Goal: Transaction & Acquisition: Purchase product/service

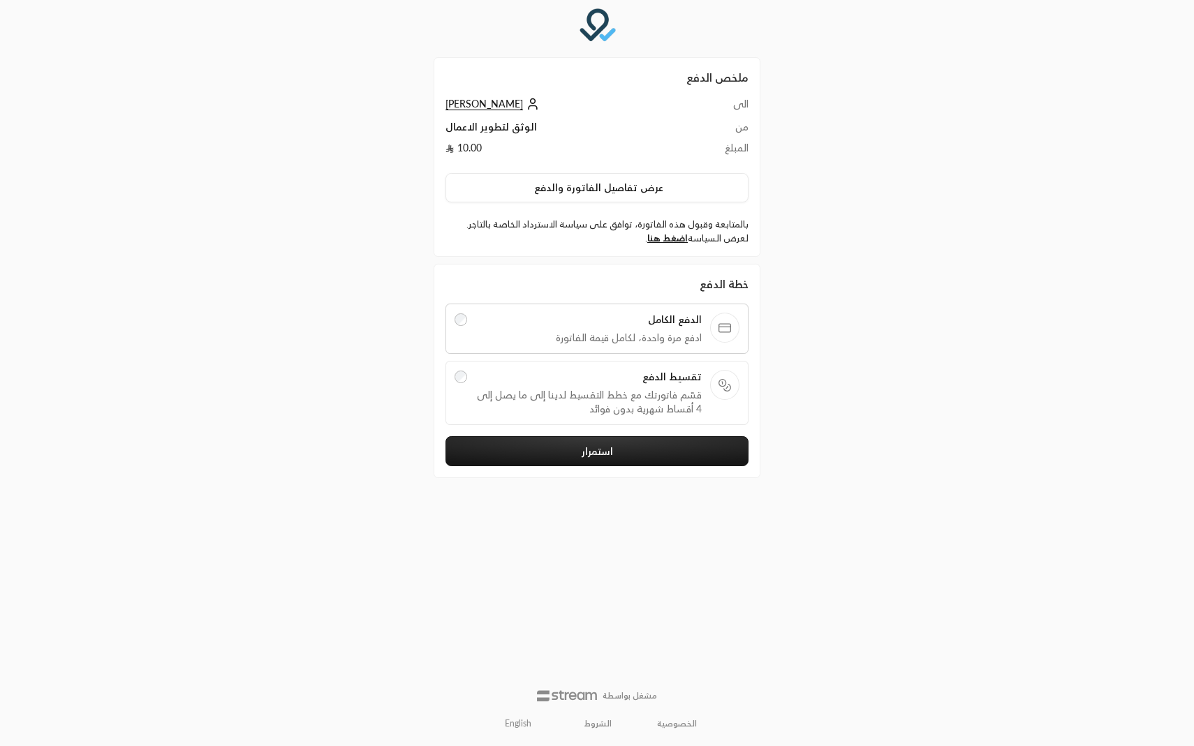
click at [629, 394] on span "قسّم فاتورتك مع خطط التقسيط لدينا إلى ما يصل إلى 4 أقساط شهرية بدون فوائد" at bounding box center [588, 402] width 227 height 28
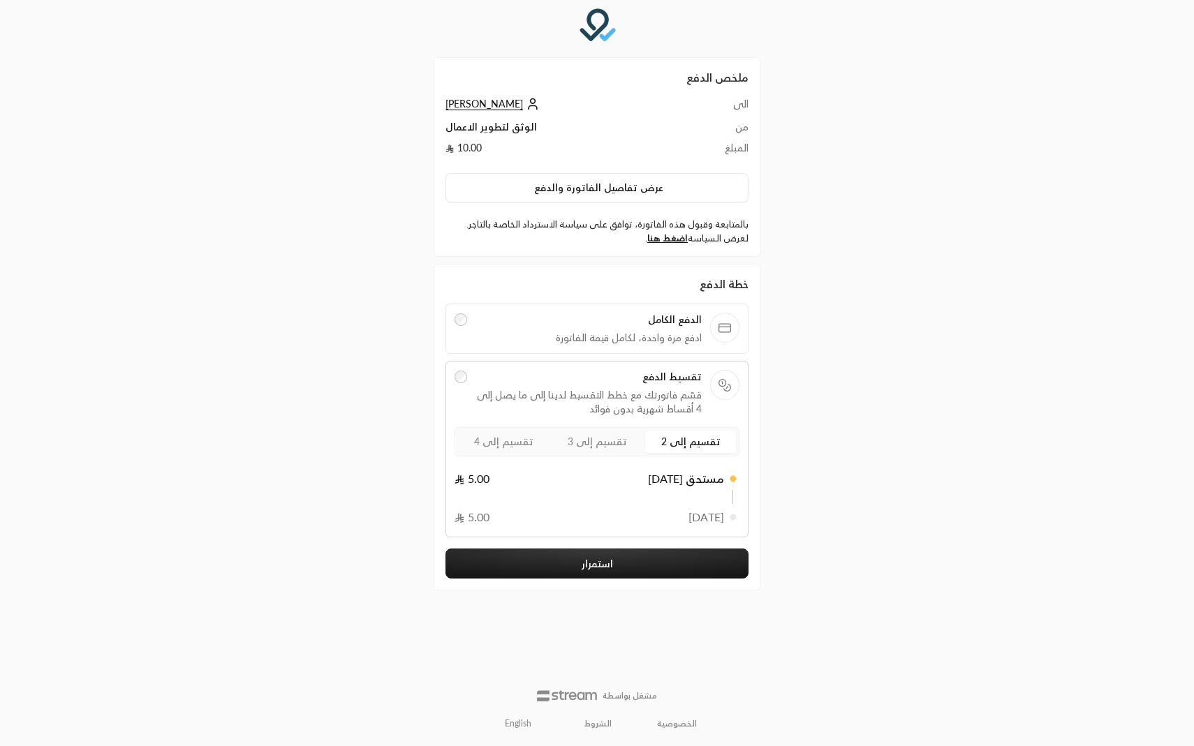
click at [475, 450] on label "تقسيم إلى 4" at bounding box center [503, 442] width 91 height 22
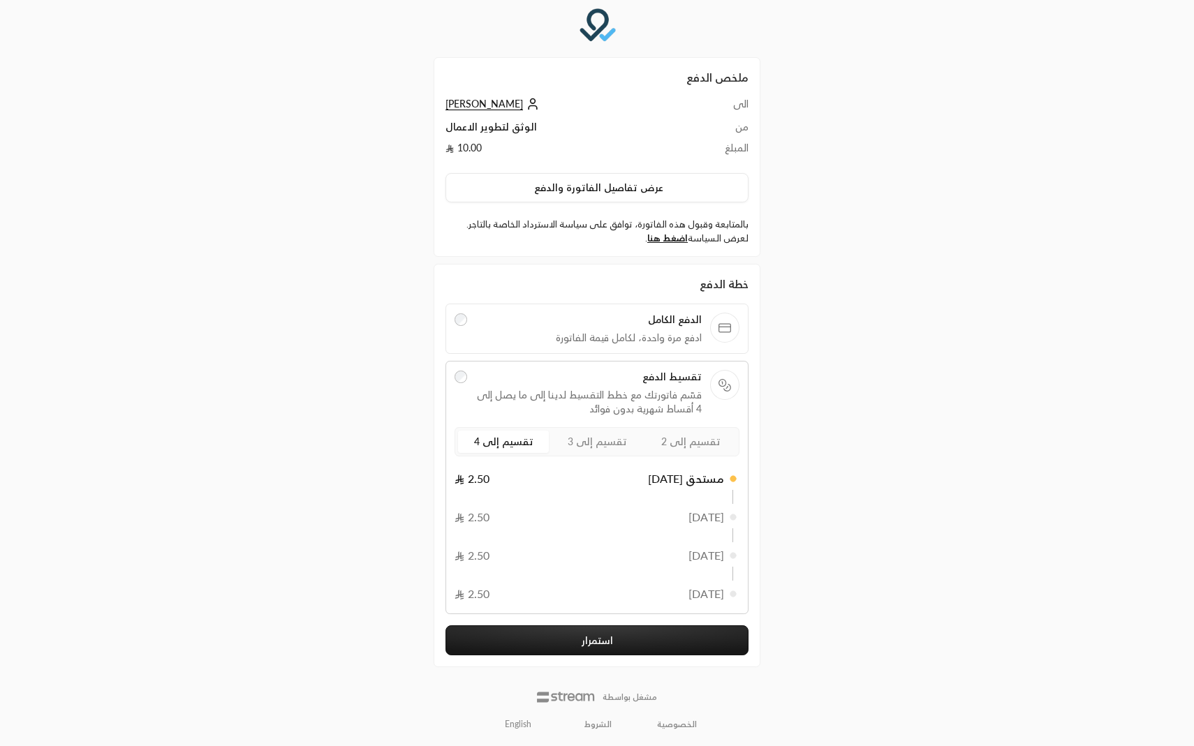
click at [512, 634] on button "استمرار" at bounding box center [596, 640] width 303 height 30
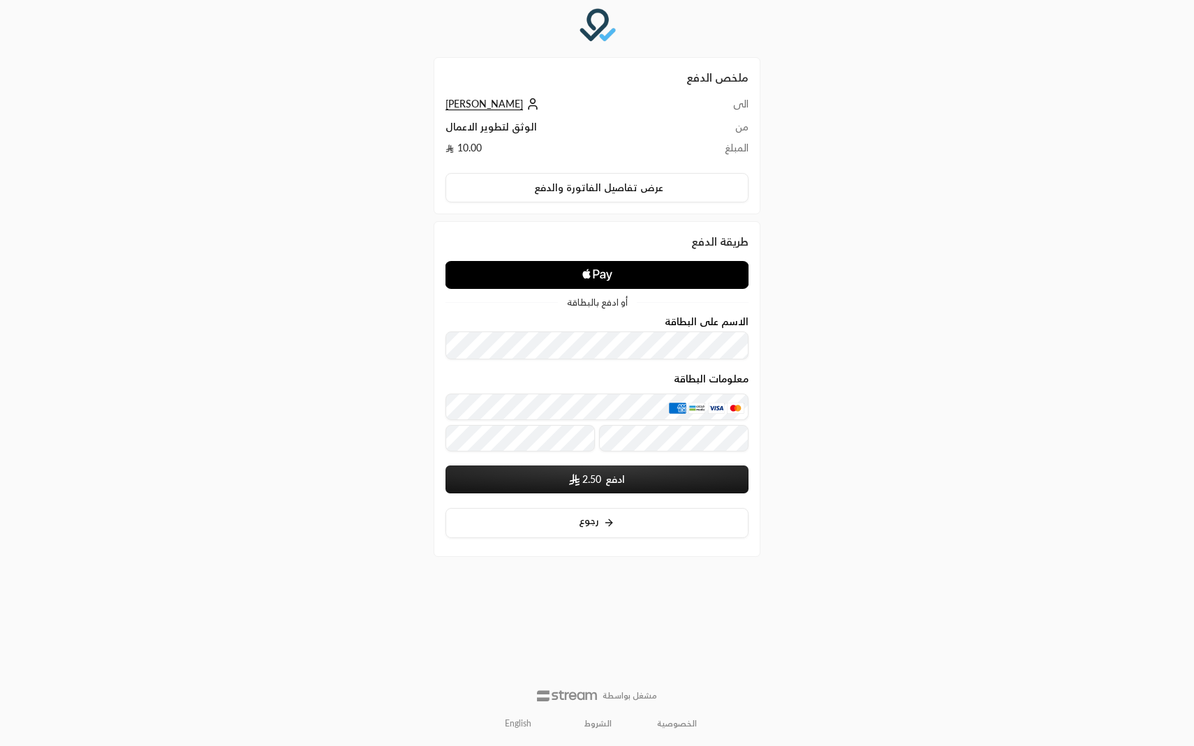
click at [565, 283] on icon "Apple Logo" at bounding box center [596, 274] width 151 height 25
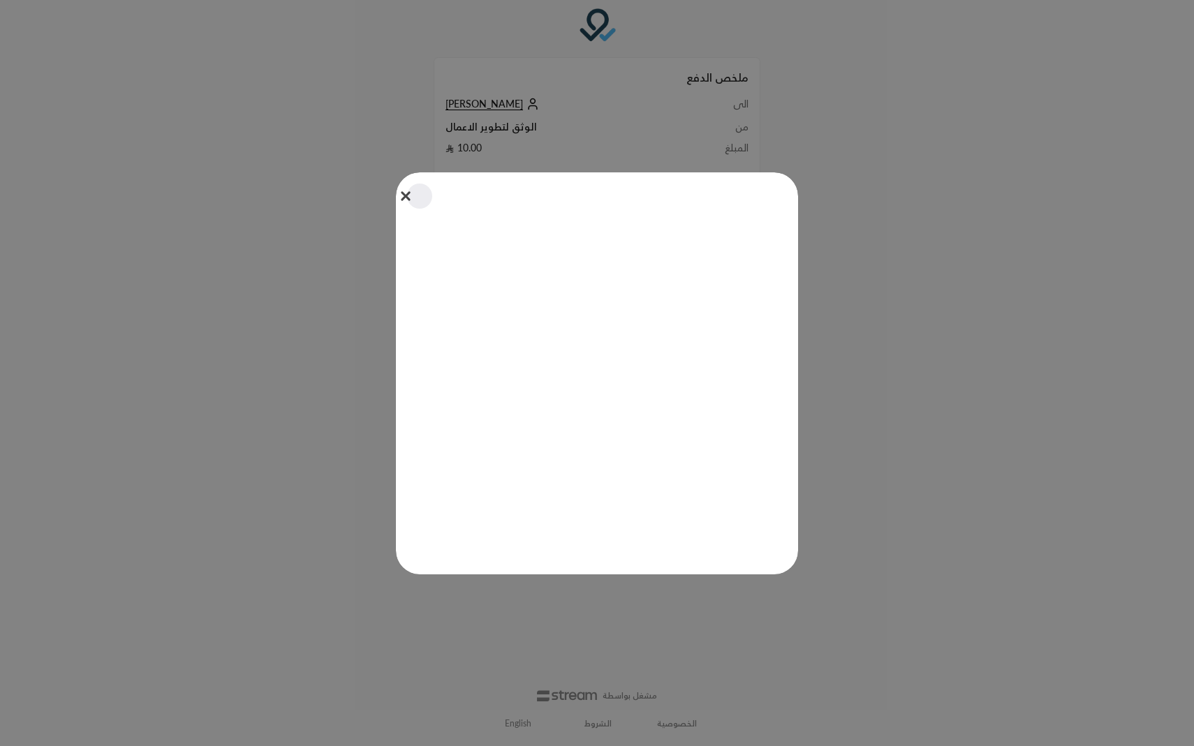
click at [409, 200] on button "Close" at bounding box center [419, 196] width 31 height 31
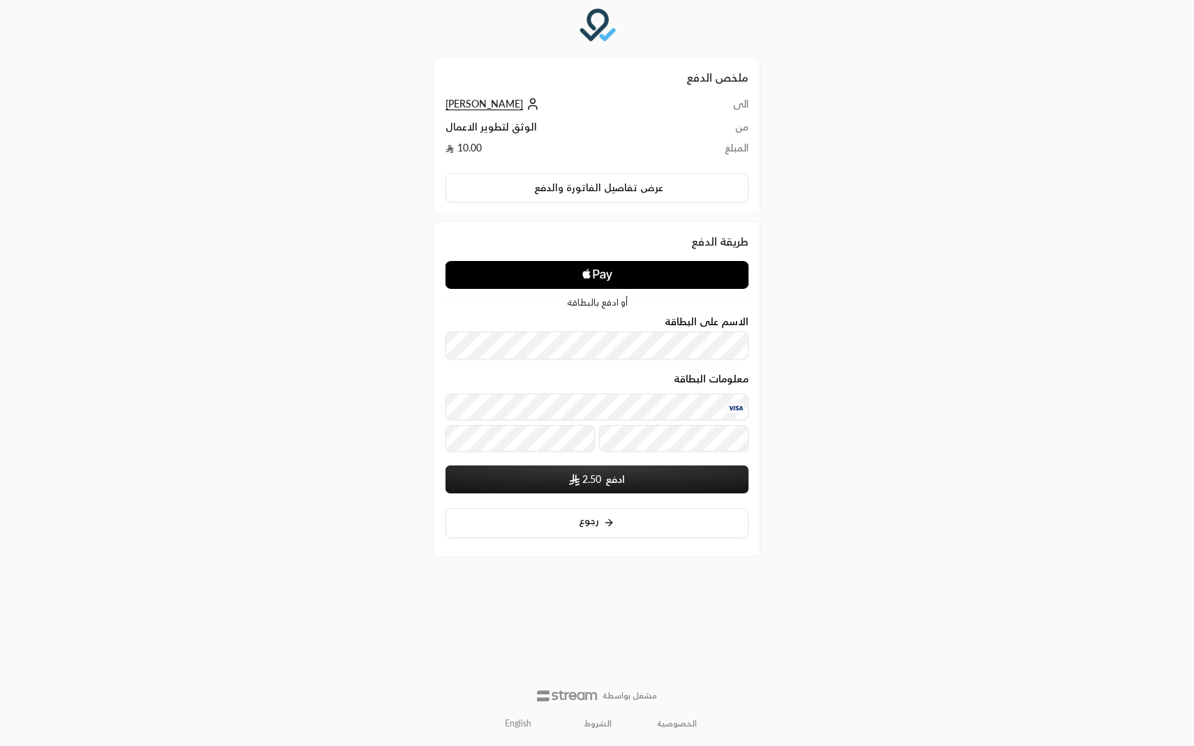
click at [609, 490] on button "ادفع 2.50" at bounding box center [596, 480] width 303 height 28
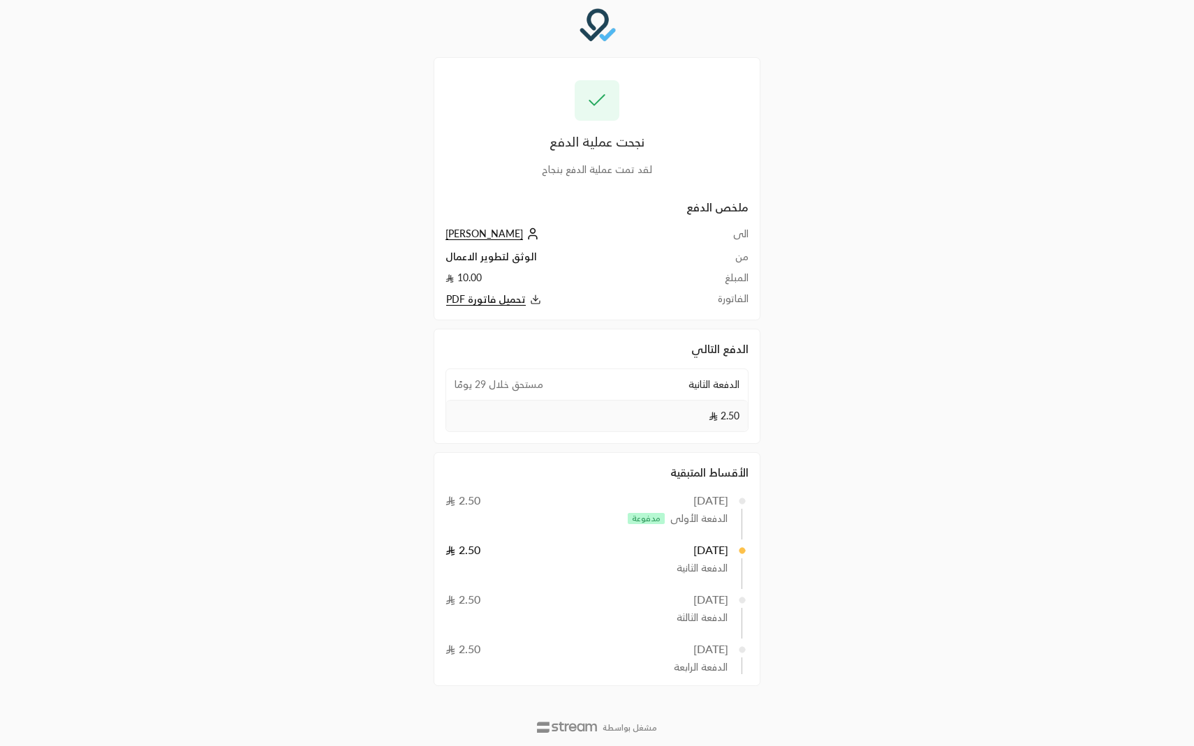
click at [481, 385] on span "مستحق خلال 29 يومًا" at bounding box center [498, 385] width 89 height 14
